Goal: Browse casually: Explore the website without a specific task or goal

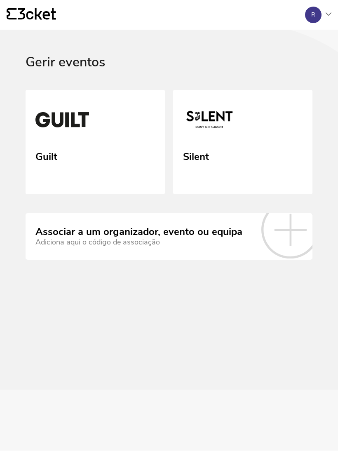
click at [121, 156] on link "Guilt" at bounding box center [95, 142] width 139 height 105
click at [122, 152] on link "Guilt" at bounding box center [95, 142] width 139 height 105
click at [130, 151] on link "Guilt" at bounding box center [95, 142] width 139 height 105
click at [76, 133] on img at bounding box center [62, 121] width 54 height 37
click at [85, 153] on link "Guilt" at bounding box center [95, 142] width 139 height 105
